Goal: Task Accomplishment & Management: Manage account settings

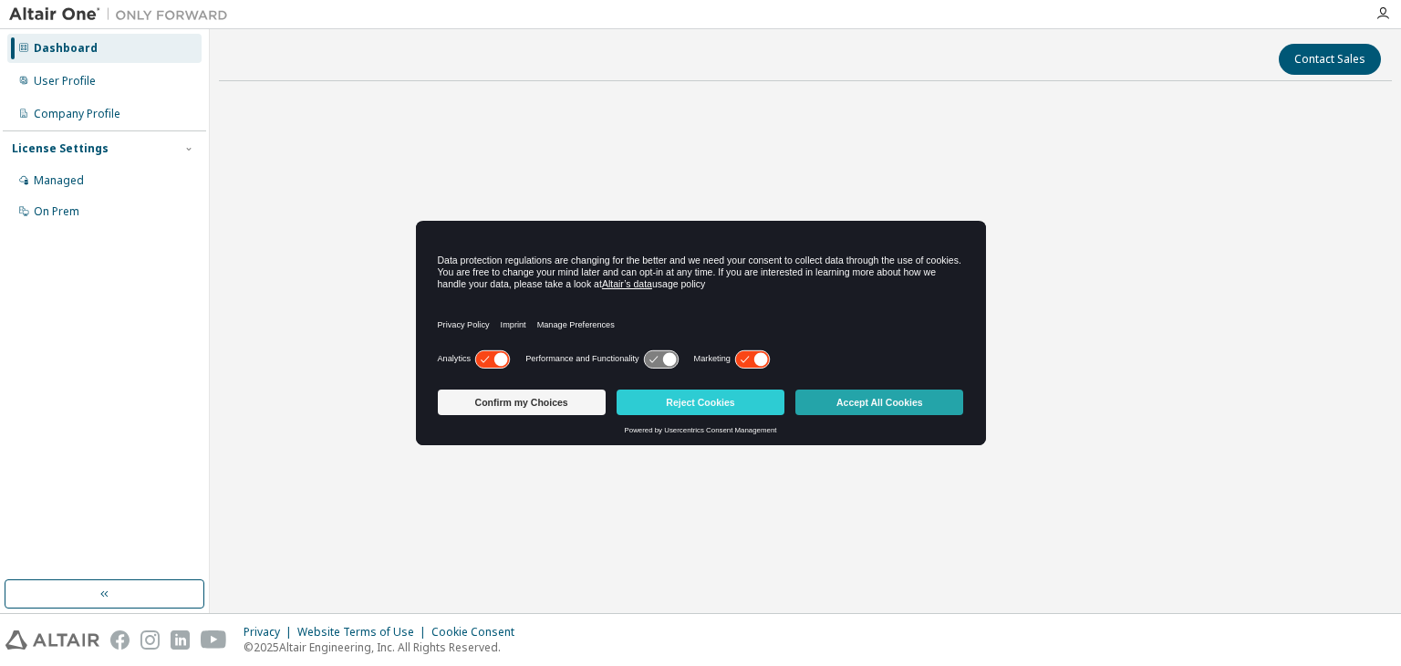
click at [894, 399] on button "Accept All Cookies" at bounding box center [879, 402] width 168 height 26
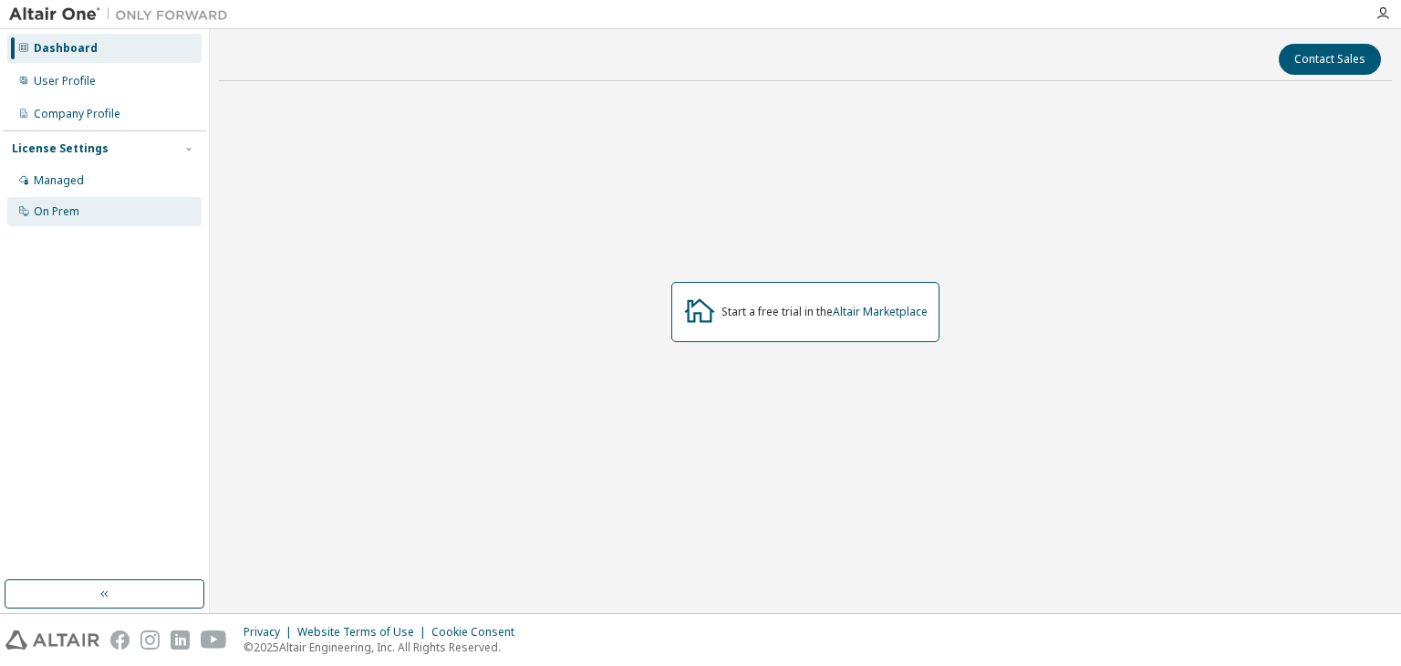
click at [88, 208] on div "On Prem" at bounding box center [104, 211] width 194 height 29
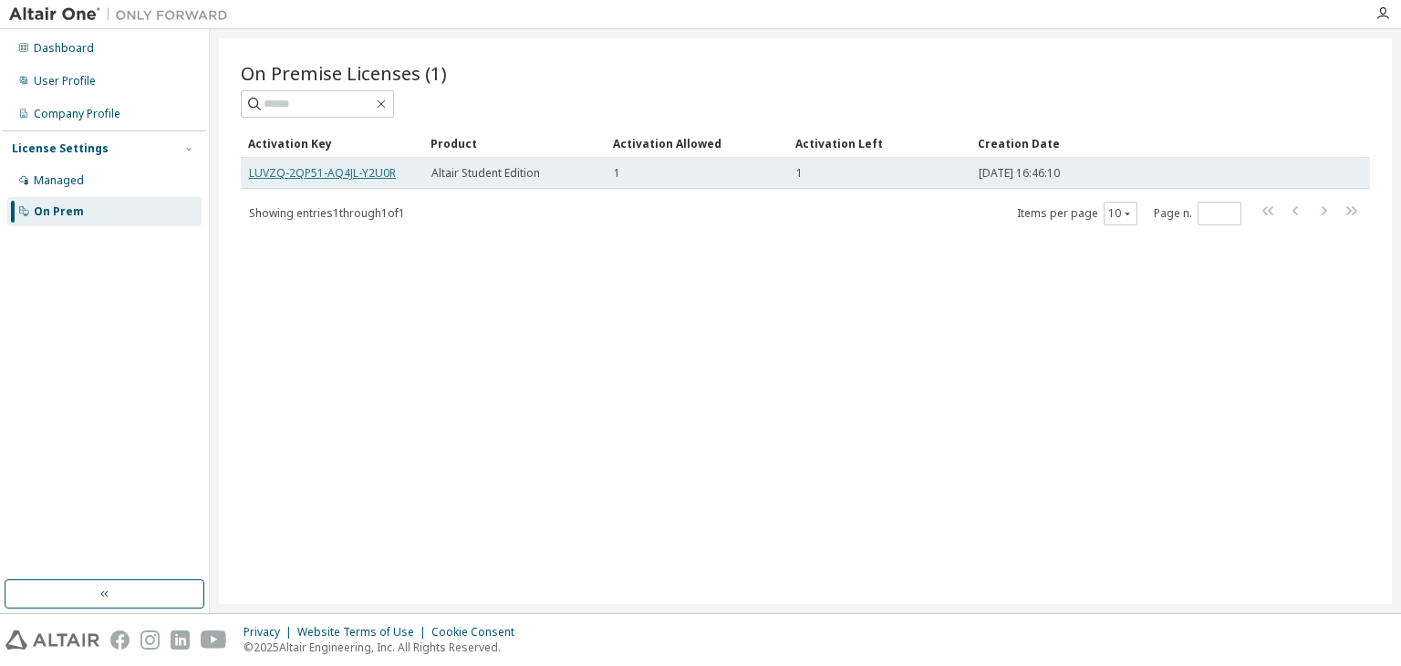
click at [377, 168] on link "LUVZQ-2QP51-AQ4JL-Y2U0R" at bounding box center [322, 173] width 147 height 16
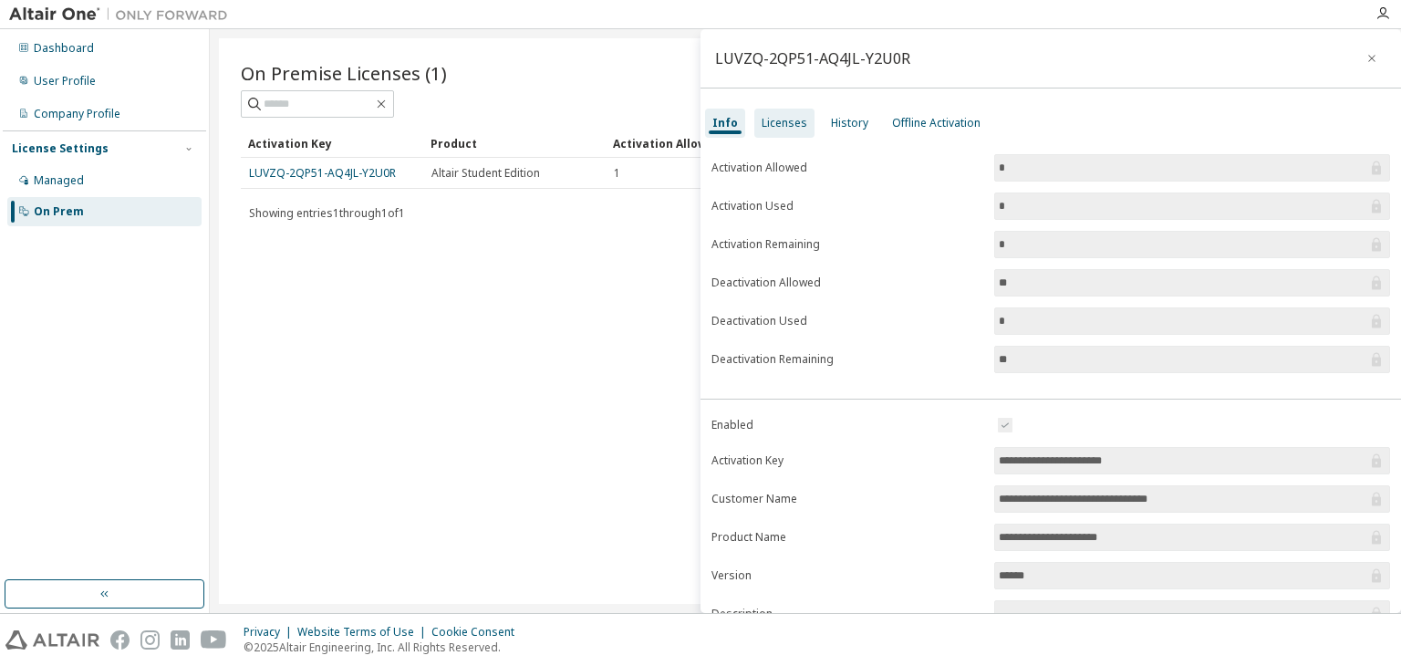
click at [798, 127] on div "Licenses" at bounding box center [785, 123] width 46 height 15
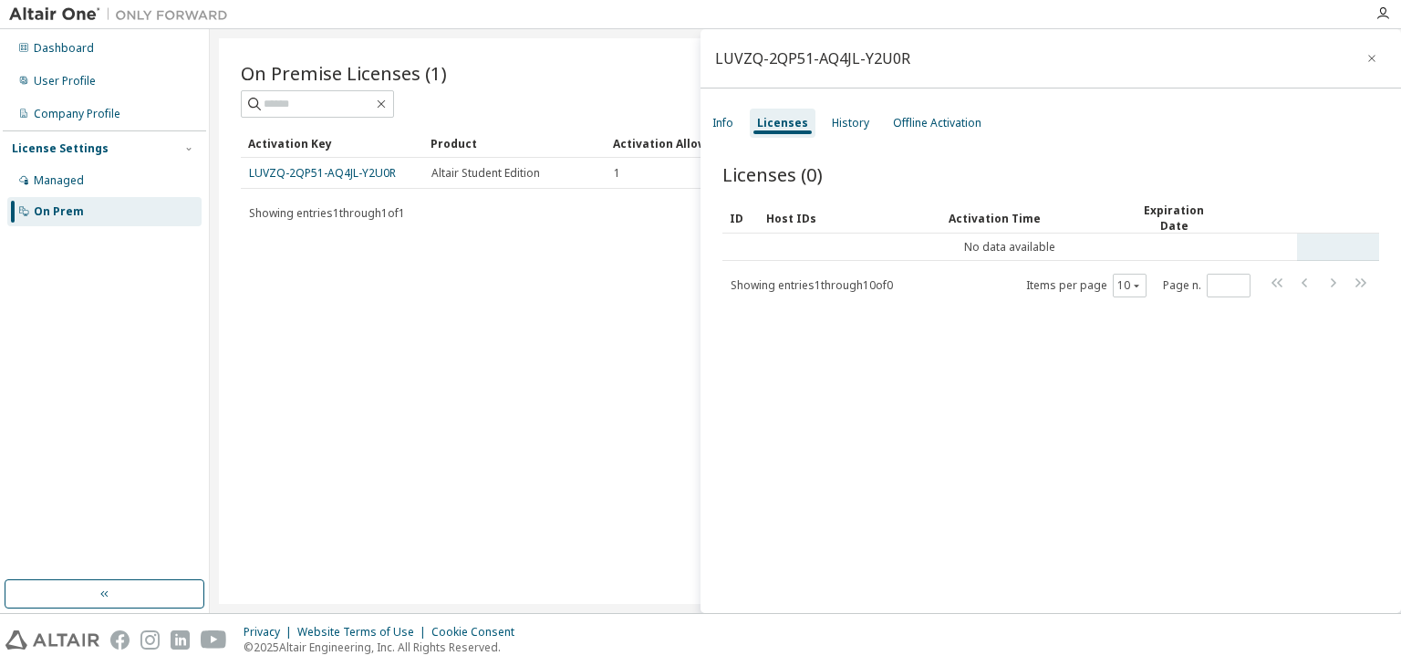
drag, startPoint x: 1003, startPoint y: 259, endPoint x: 990, endPoint y: 242, distance: 22.1
click at [998, 252] on div "ID Host IDs Activation Time Expiration Date No data available Showing entries 1…" at bounding box center [1050, 250] width 657 height 96
drag, startPoint x: 990, startPoint y: 242, endPoint x: 760, endPoint y: 194, distance: 234.7
click at [951, 236] on td "No data available" at bounding box center [1009, 246] width 575 height 27
click at [721, 128] on div "Info" at bounding box center [722, 123] width 21 height 15
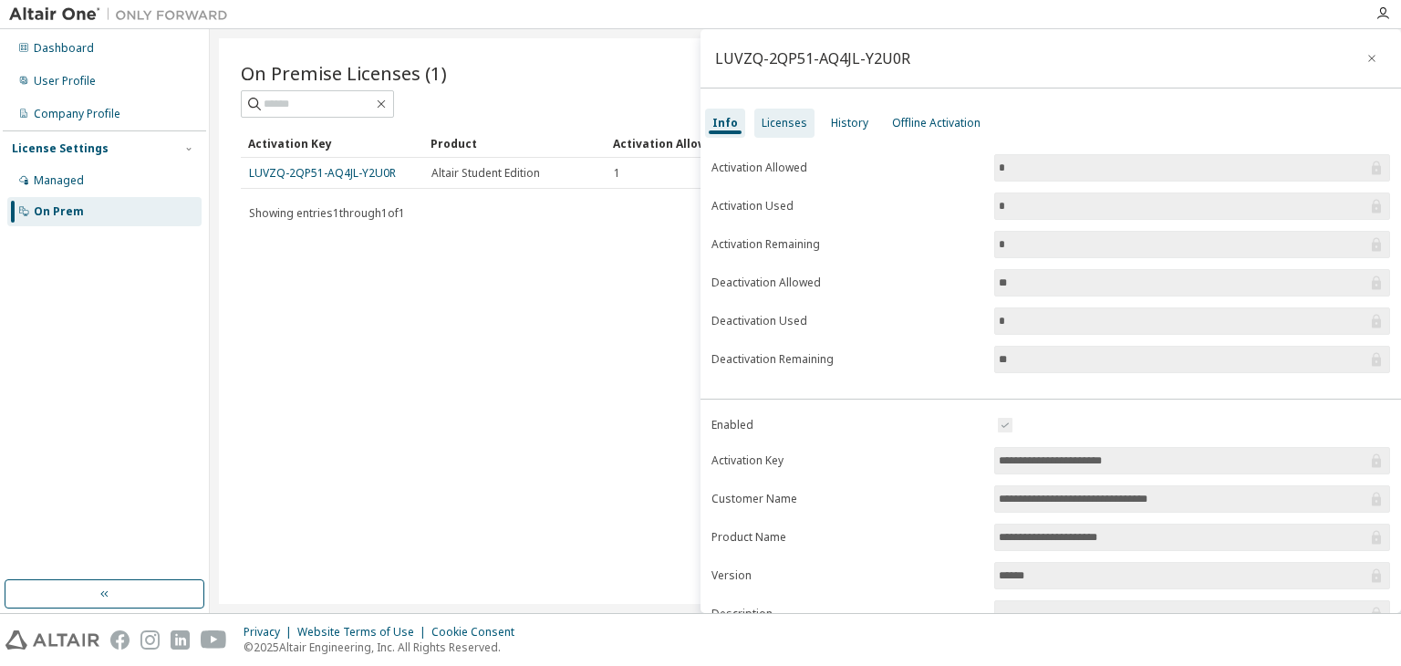
click at [767, 117] on div "Licenses" at bounding box center [785, 123] width 46 height 15
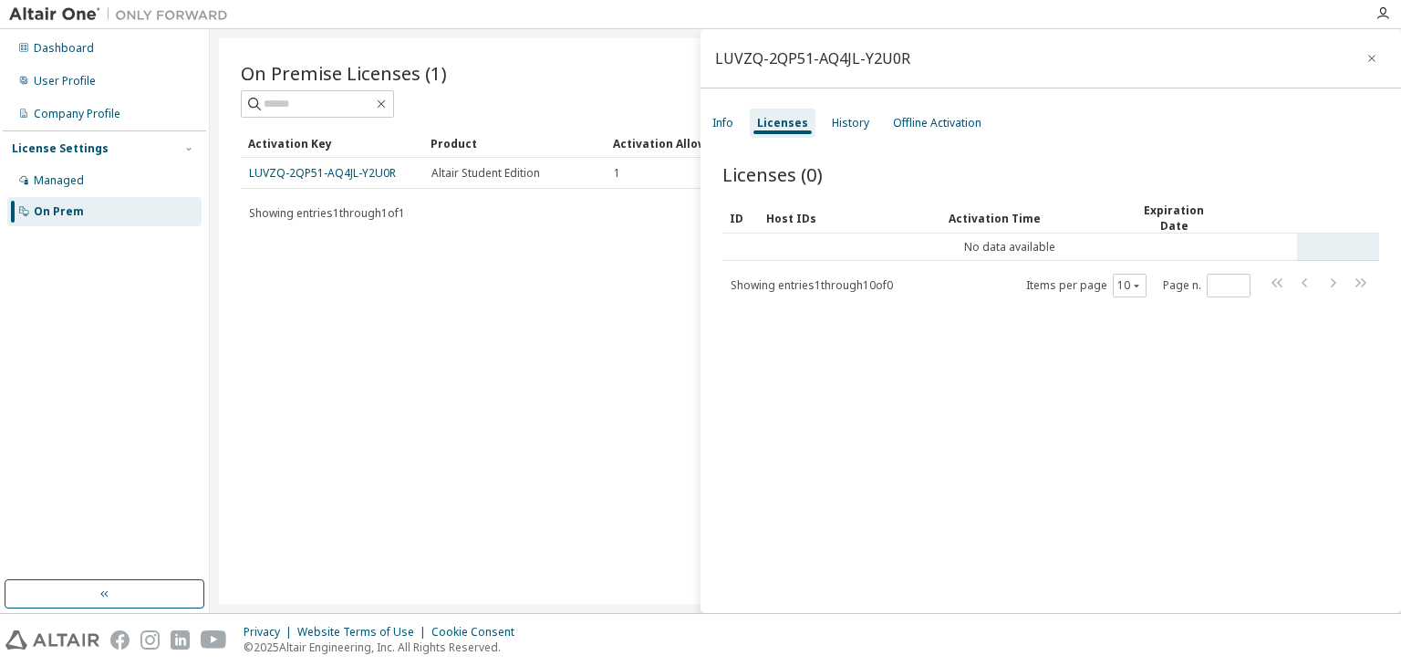
click at [1022, 242] on td "No data available" at bounding box center [1009, 246] width 575 height 27
click at [849, 136] on div "History" at bounding box center [851, 123] width 52 height 29
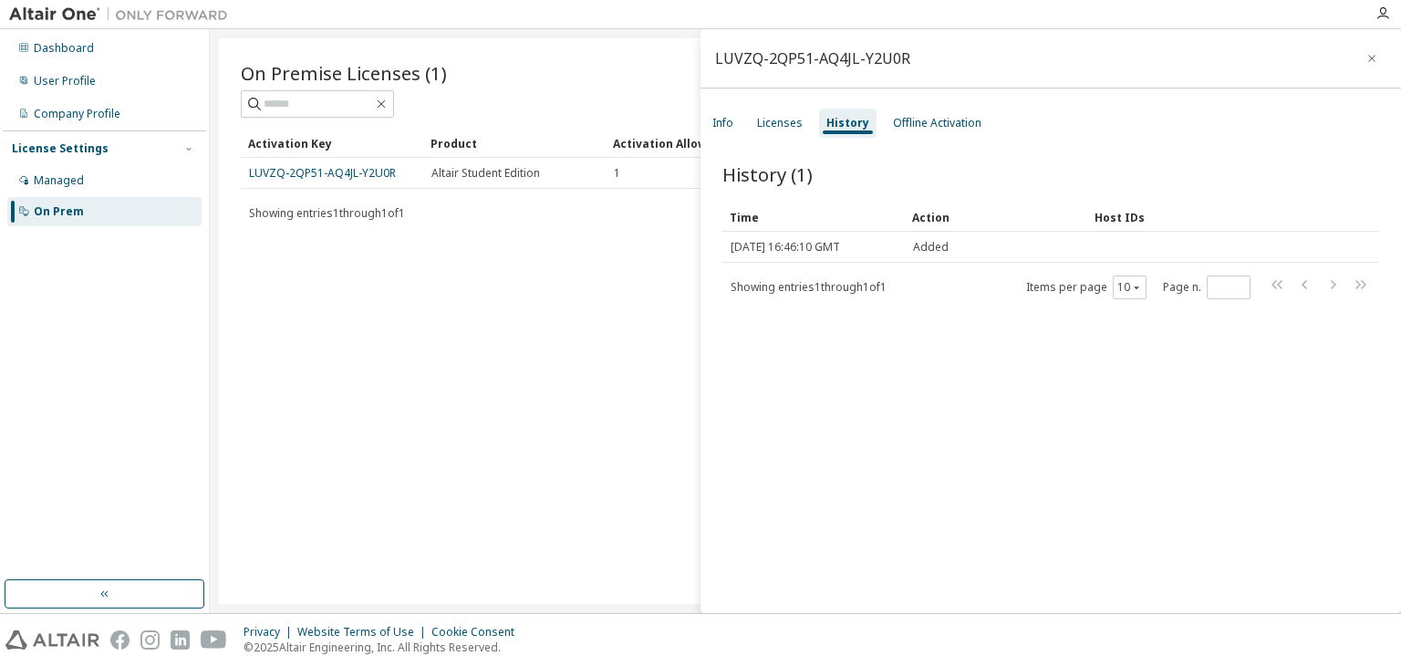
click at [936, 107] on div "Info Licenses History Offline Activation" at bounding box center [1050, 123] width 700 height 33
click at [935, 117] on div "Offline Activation" at bounding box center [937, 123] width 88 height 15
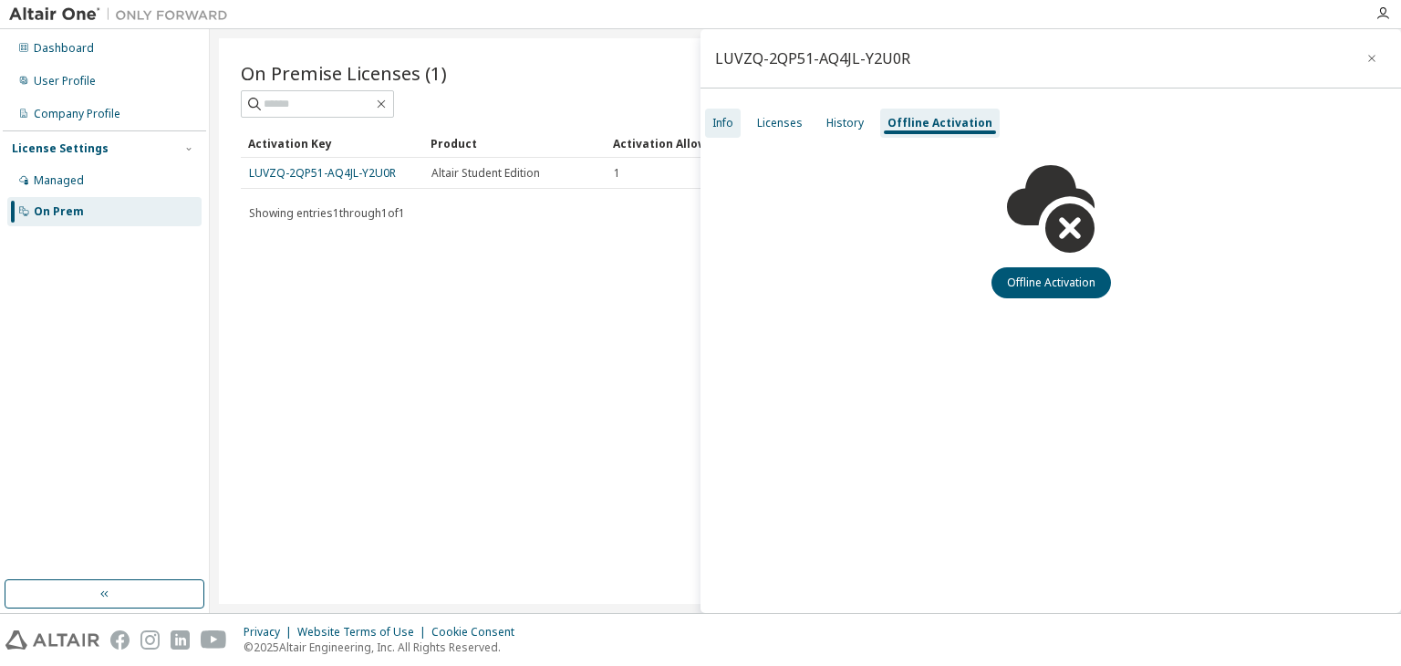
click at [721, 120] on div "Info" at bounding box center [722, 123] width 21 height 15
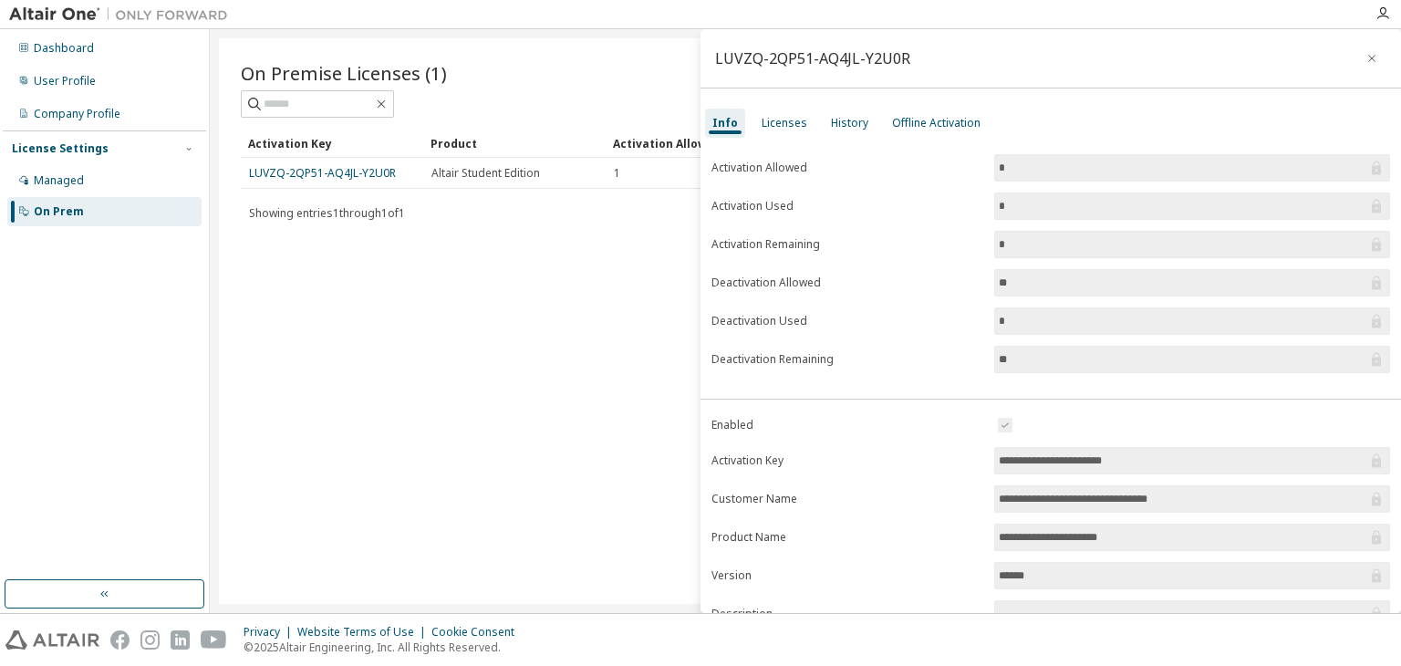
click at [1011, 293] on span "**" at bounding box center [1192, 282] width 396 height 27
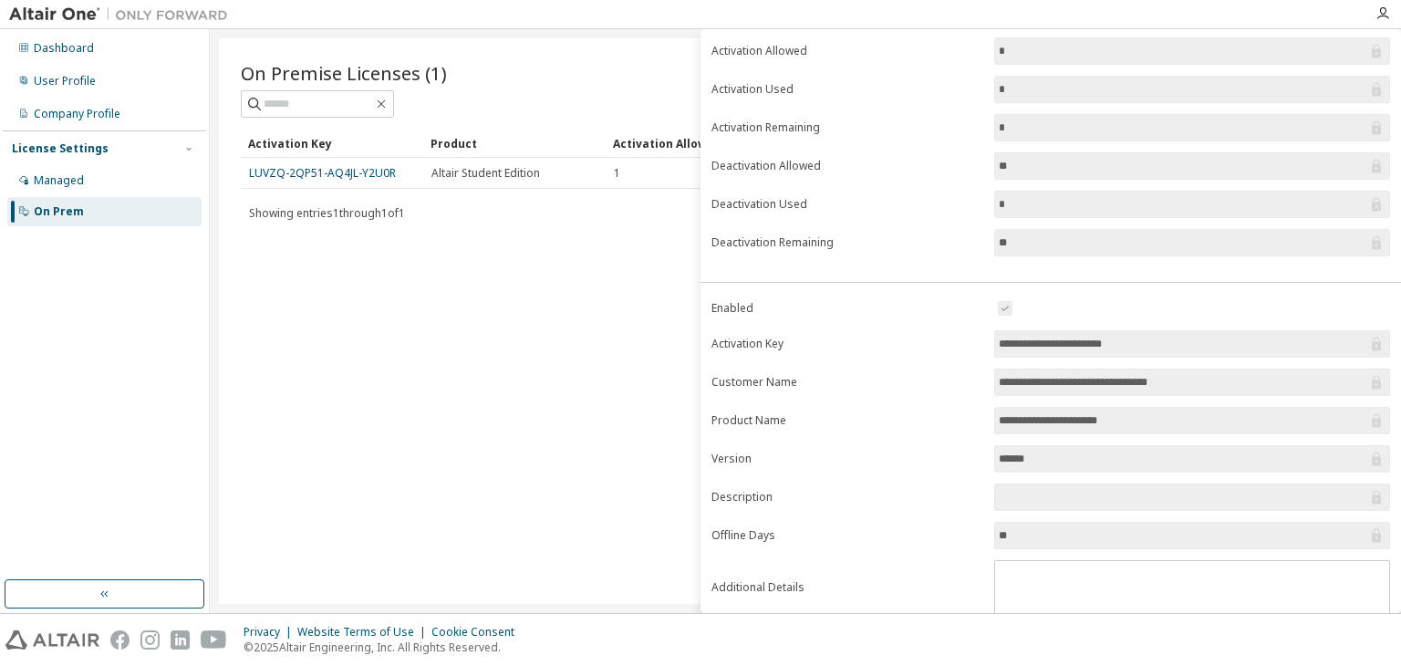
scroll to position [170, 0]
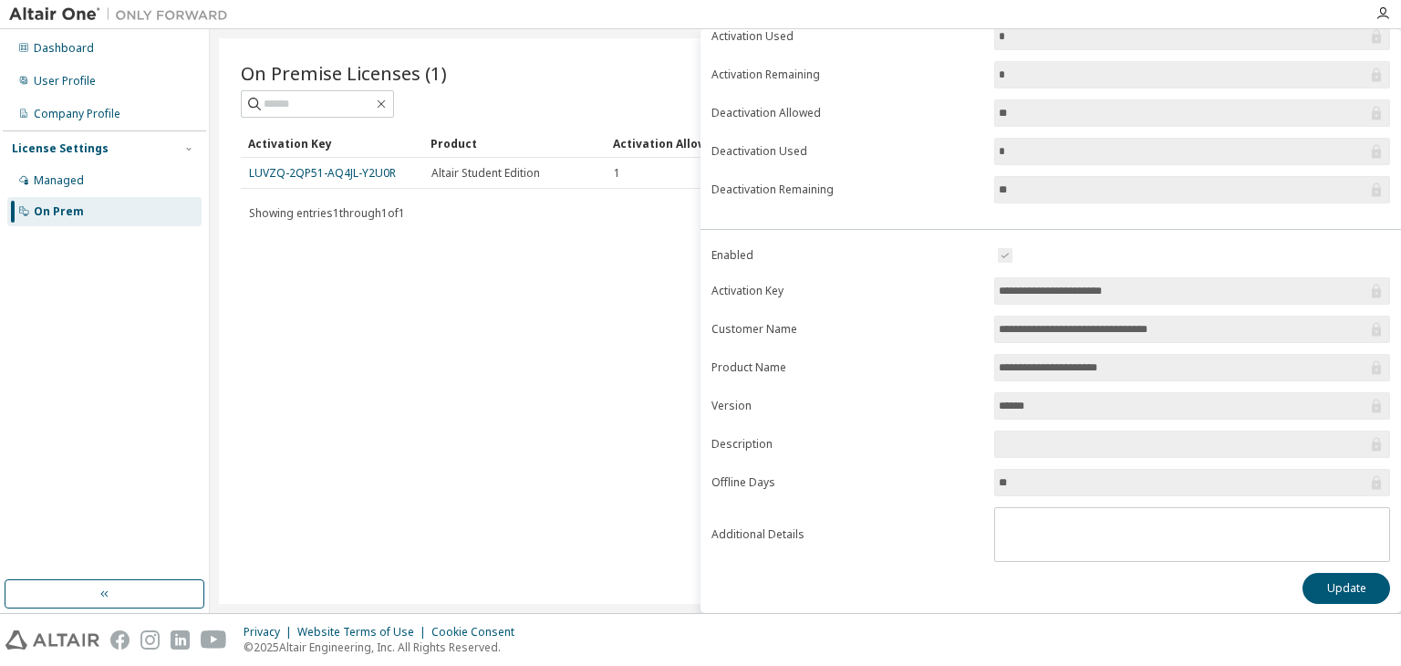
click at [1125, 293] on input "**********" at bounding box center [1183, 291] width 368 height 18
drag, startPoint x: 1152, startPoint y: 288, endPoint x: 980, endPoint y: 282, distance: 172.5
click at [980, 282] on form "**********" at bounding box center [1050, 402] width 679 height 317
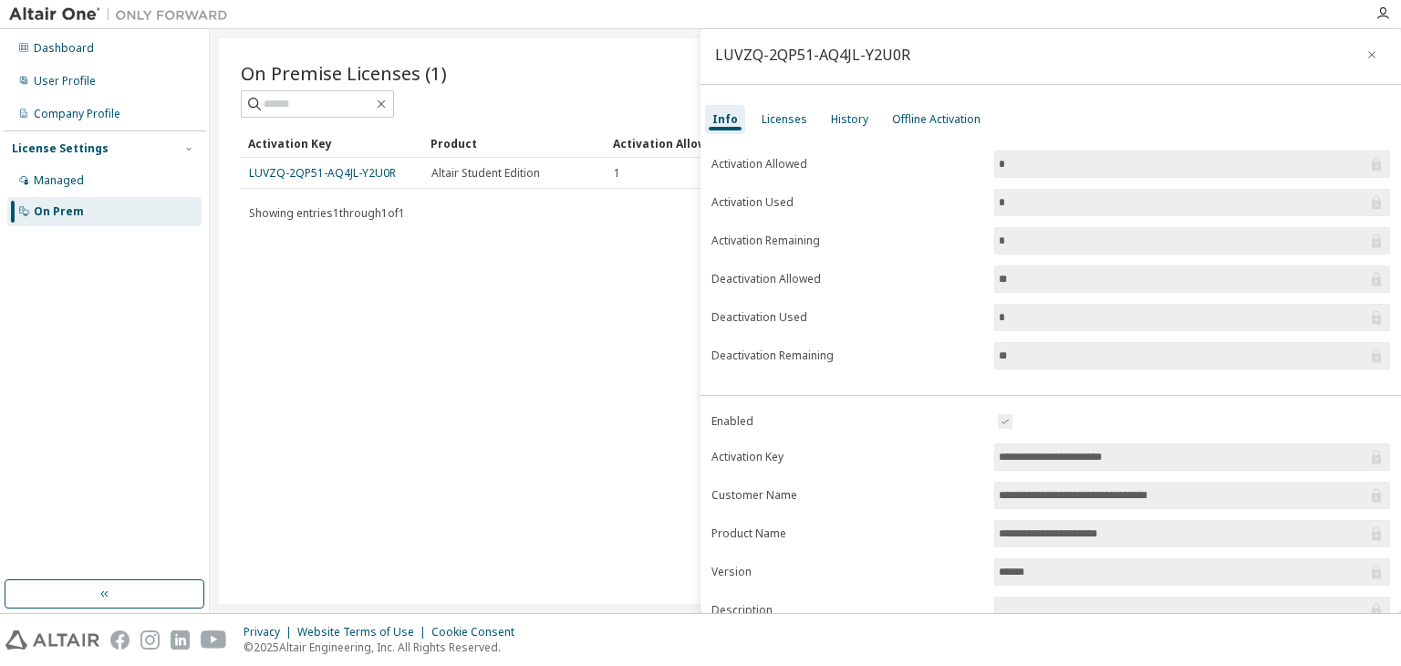
scroll to position [0, 0]
click at [1367, 59] on icon "button" at bounding box center [1371, 58] width 13 height 15
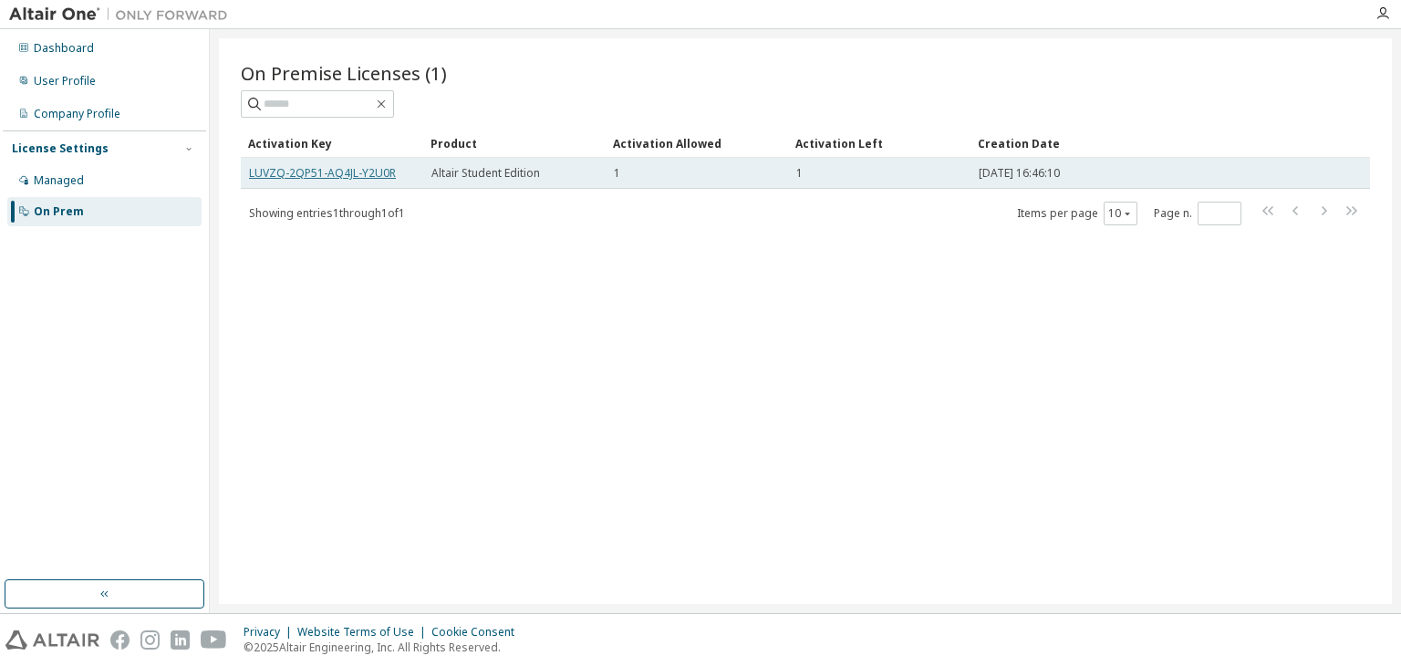
click at [389, 174] on link "LUVZQ-2QP51-AQ4JL-Y2U0R" at bounding box center [322, 173] width 147 height 16
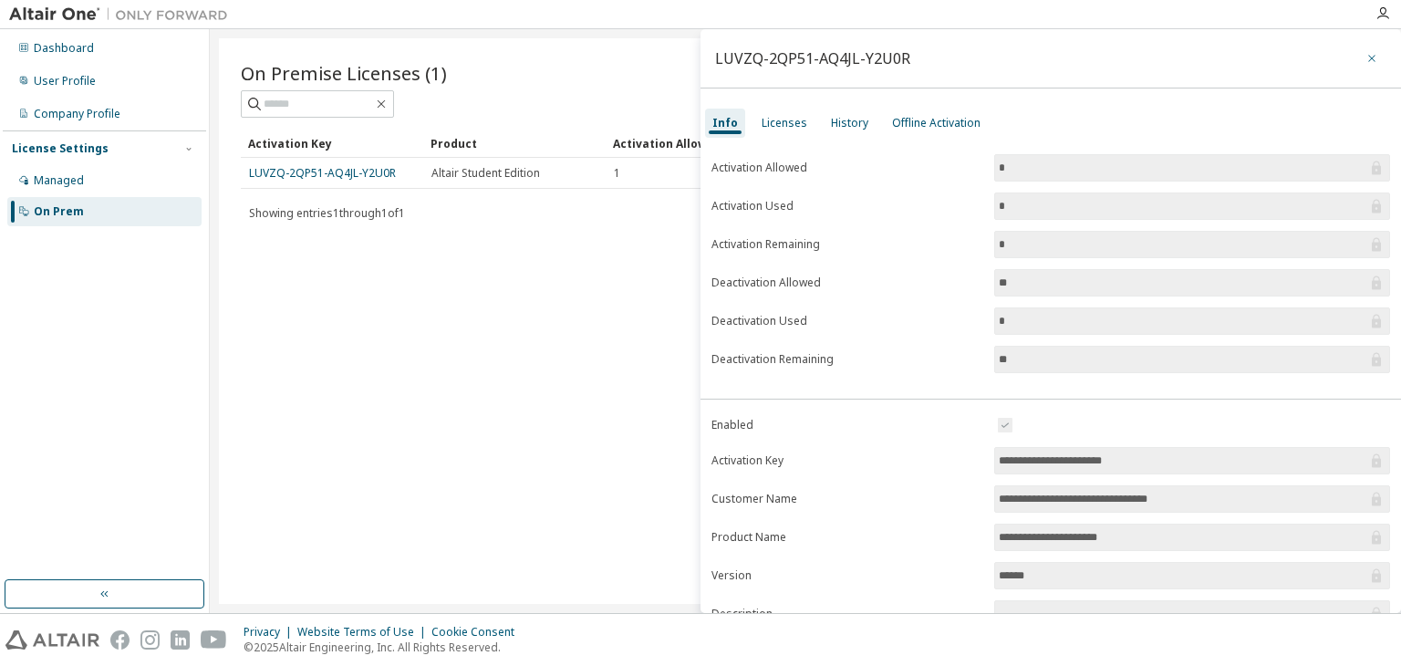
click at [1365, 54] on icon "button" at bounding box center [1371, 58] width 13 height 15
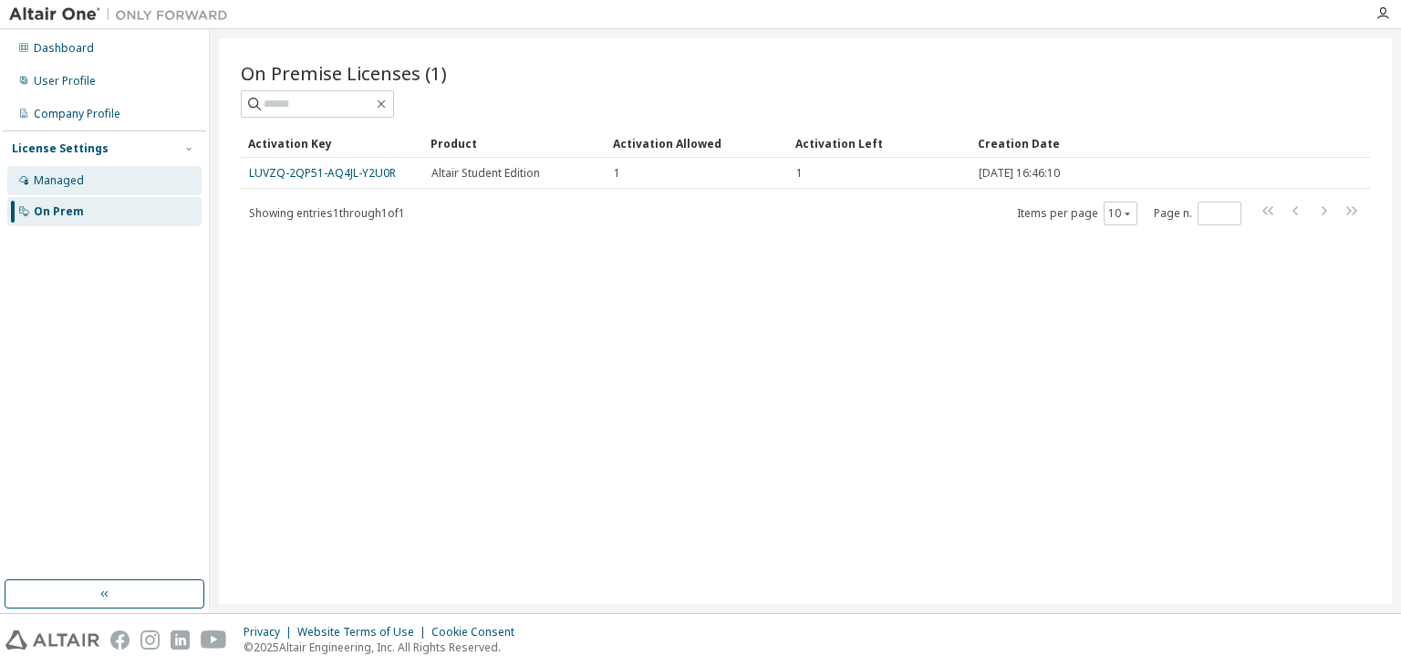
click at [78, 187] on div "Managed" at bounding box center [59, 180] width 50 height 15
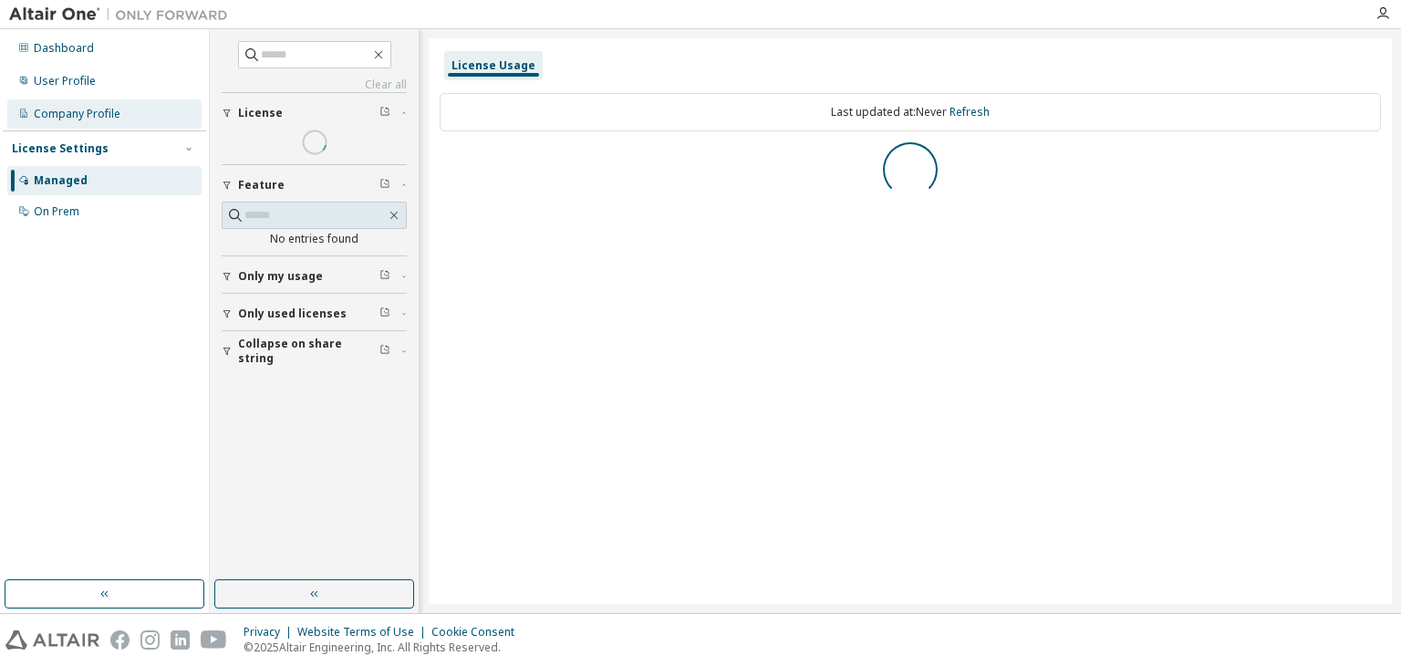
drag, startPoint x: 101, startPoint y: 219, endPoint x: 121, endPoint y: 125, distance: 96.1
click at [99, 219] on div "On Prem" at bounding box center [104, 211] width 194 height 29
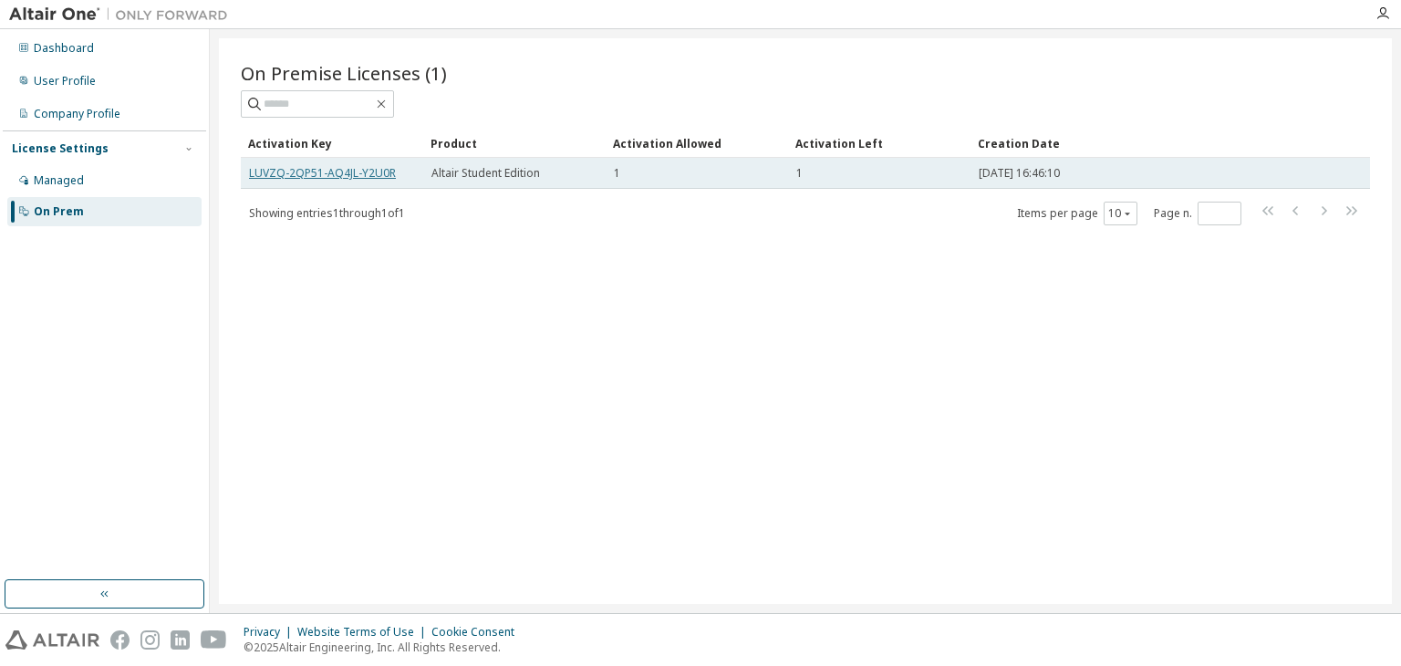
click at [354, 165] on link "LUVZQ-2QP51-AQ4JL-Y2U0R" at bounding box center [322, 173] width 147 height 16
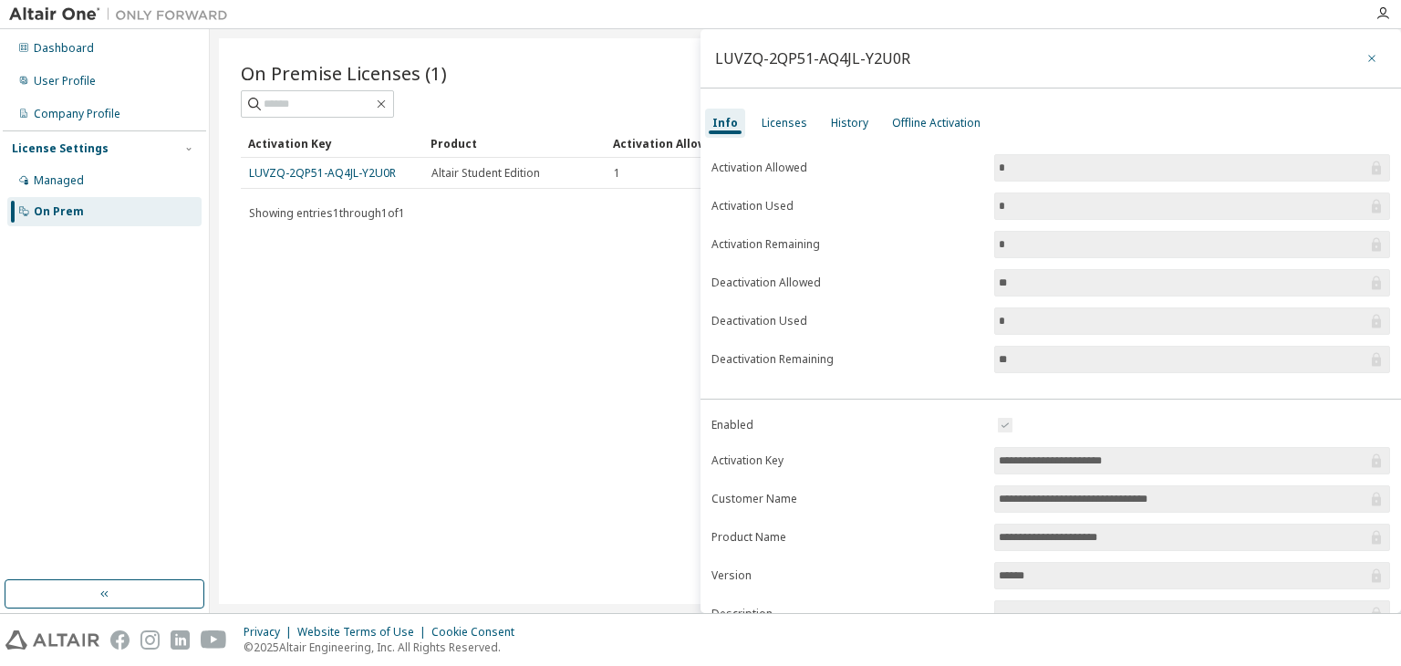
click at [1368, 60] on icon "button" at bounding box center [1371, 58] width 7 height 7
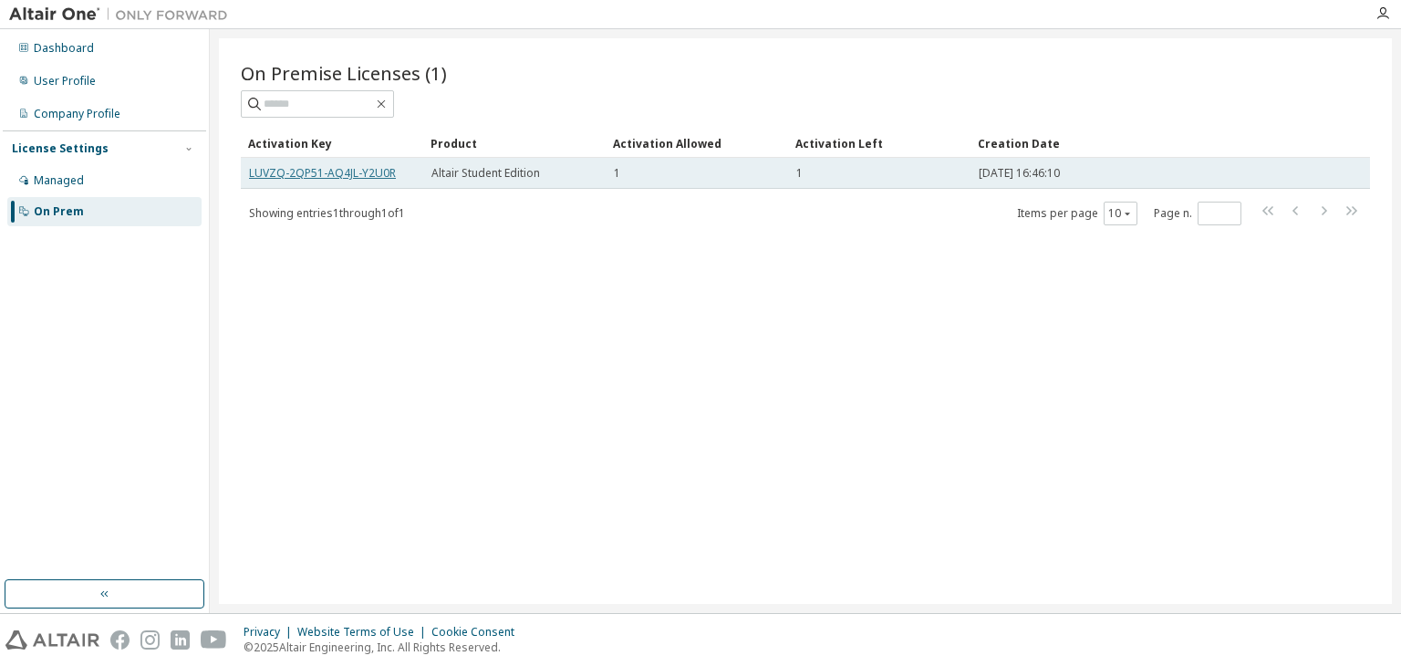
click at [378, 166] on link "LUVZQ-2QP51-AQ4JL-Y2U0R" at bounding box center [322, 173] width 147 height 16
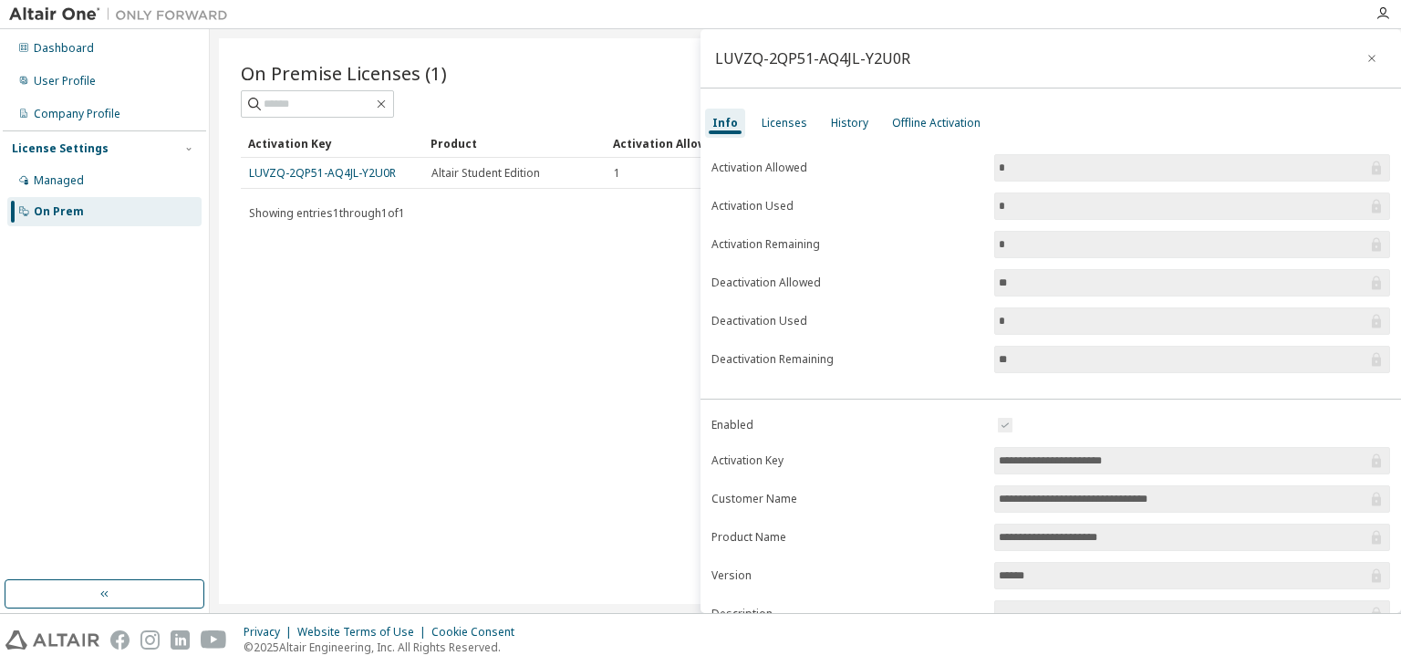
drag, startPoint x: 1177, startPoint y: 462, endPoint x: 942, endPoint y: 464, distance: 234.4
click at [942, 464] on form "**********" at bounding box center [1050, 572] width 679 height 317
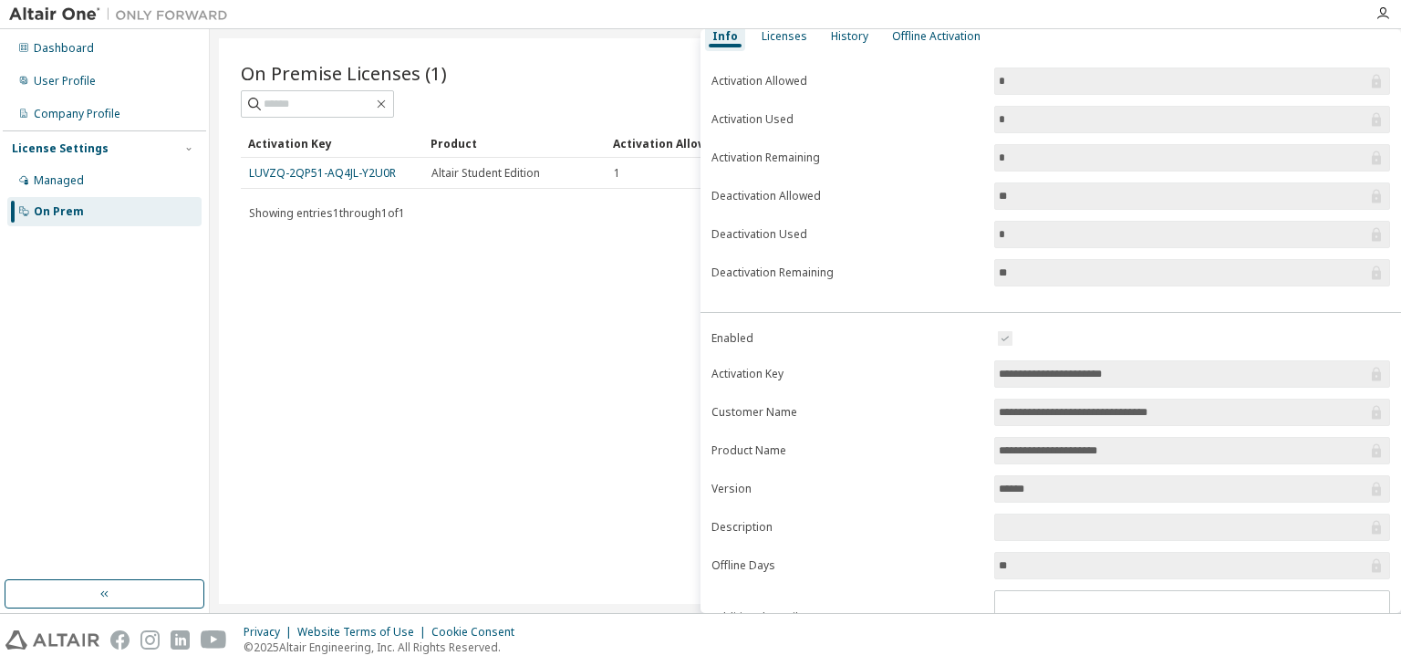
scroll to position [91, 0]
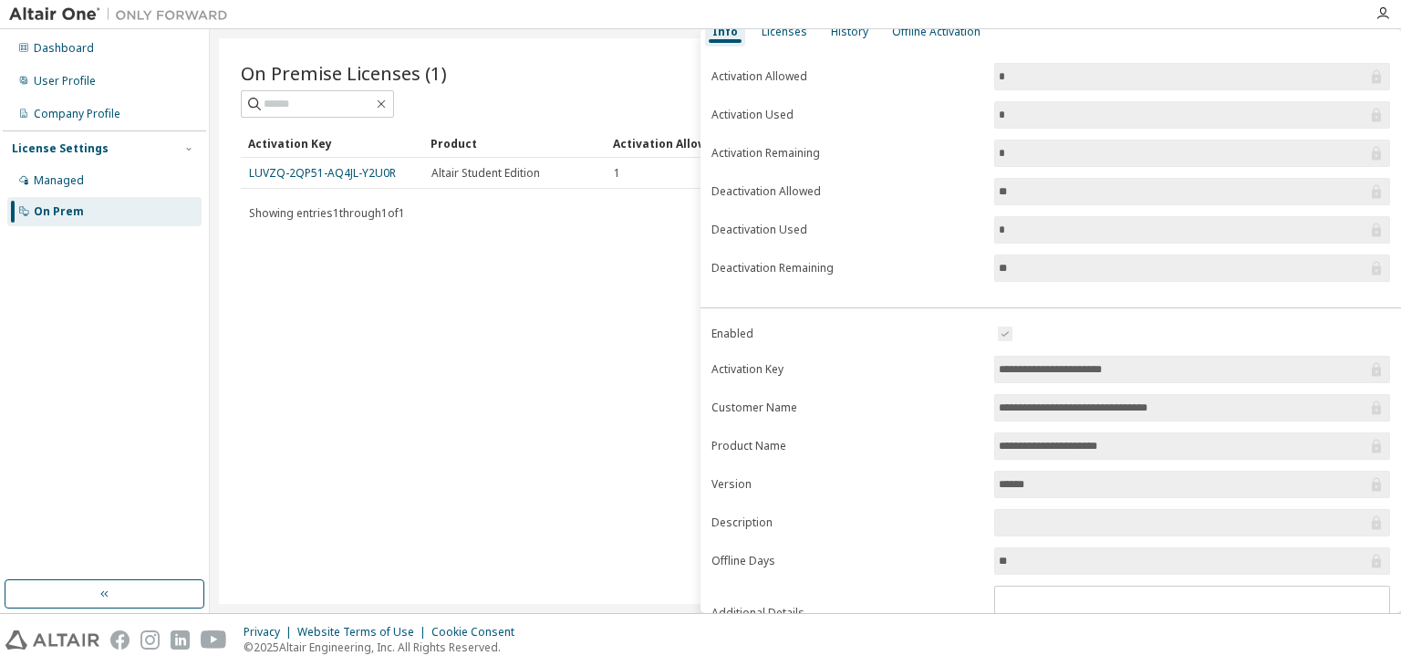
click at [960, 445] on label "Product Name" at bounding box center [847, 446] width 272 height 15
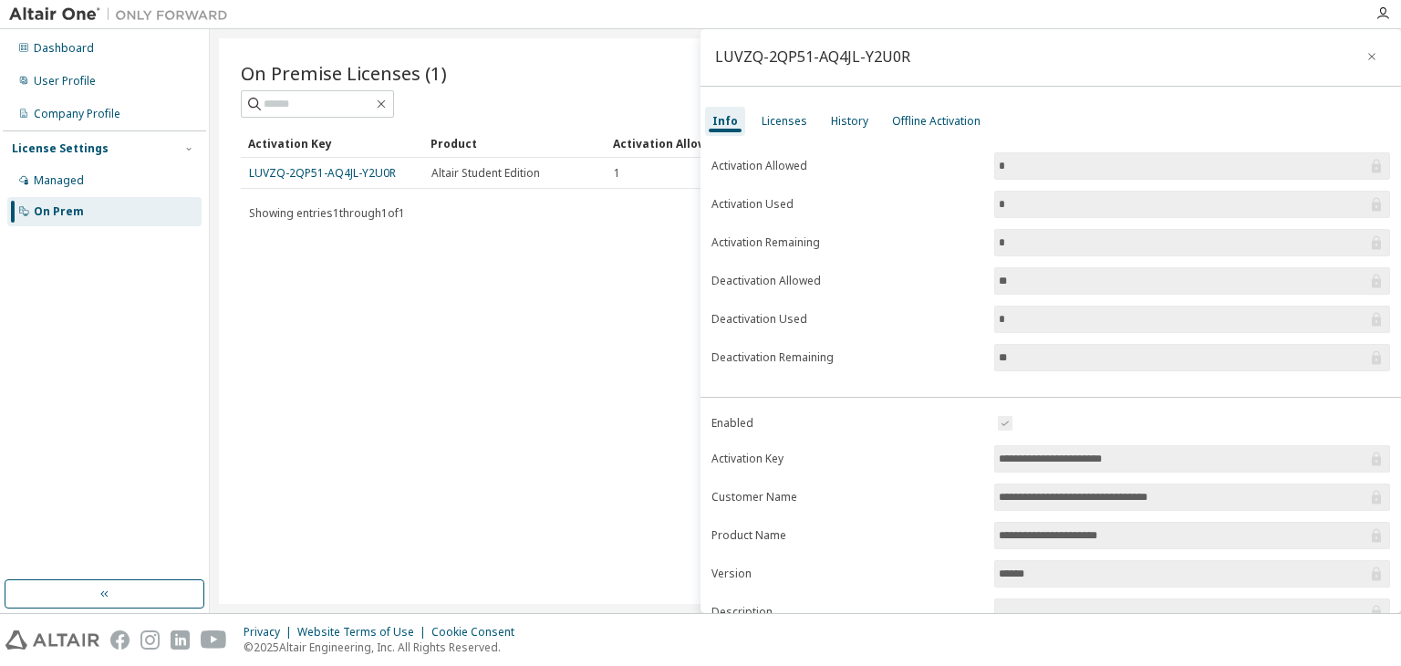
scroll to position [0, 0]
